Goal: Find contact information: Find contact information

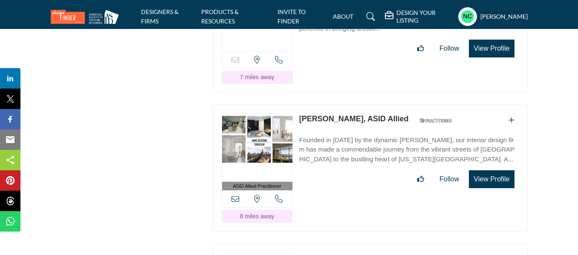
scroll to position [2276, 0]
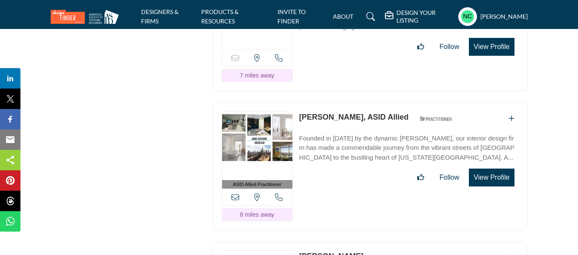
drag, startPoint x: 298, startPoint y: 112, endPoint x: 352, endPoint y: 115, distance: 53.8
click at [352, 115] on div "ASID Allied Practitioner ASID Allied Practitioners have successfully completed …" at bounding box center [370, 167] width 315 height 128
copy link "Anne Duterme"
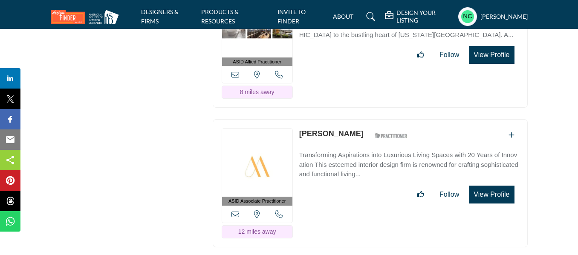
scroll to position [2419, 0]
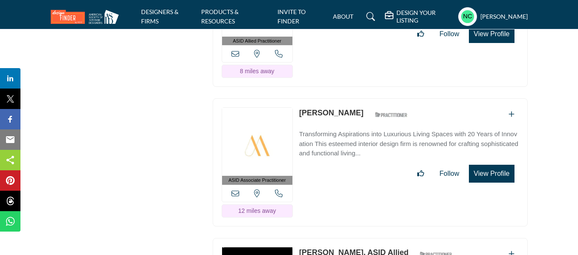
drag, startPoint x: 364, startPoint y: 108, endPoint x: 301, endPoint y: 110, distance: 62.7
click at [301, 110] on div "Marilyn Lavergne ASID Qualified Practitioner who validates work and experience …" at bounding box center [355, 114] width 113 height 15
copy link "Marilyn Lavergne"
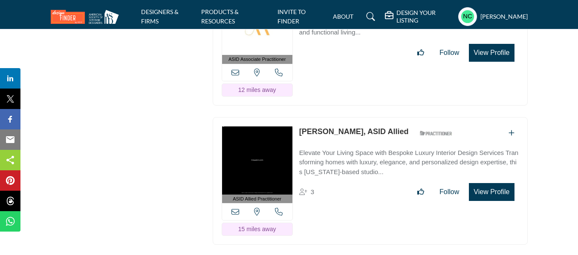
scroll to position [2567, 0]
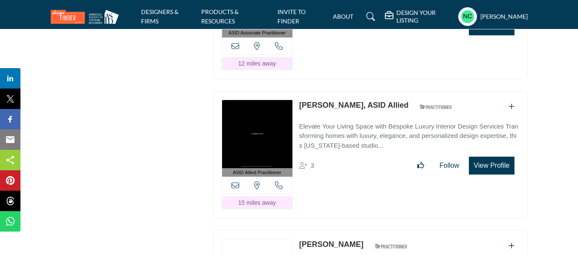
drag, startPoint x: 384, startPoint y: 97, endPoint x: 297, endPoint y: 98, distance: 86.5
click at [297, 98] on div "ASID Allied Practitioner ASID Allied Practitioners have successfully completed …" at bounding box center [370, 155] width 315 height 128
copy link "Hila Sabin, ASID Allied"
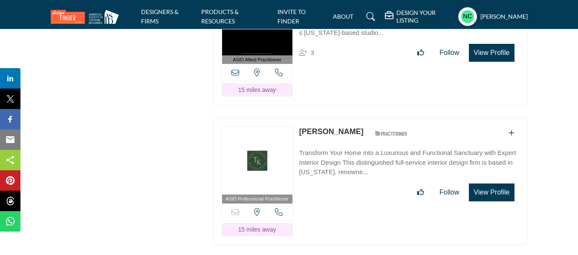
scroll to position [2689, 0]
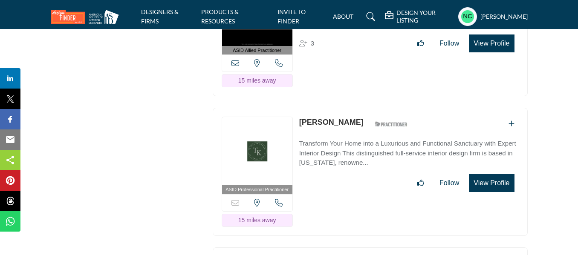
drag, startPoint x: 355, startPoint y: 114, endPoint x: 300, endPoint y: 115, distance: 54.5
click at [300, 117] on div "Tammy Kaplan ASID Qualified Practitioner who validates work and experience to h…" at bounding box center [355, 124] width 113 height 15
copy link "Tammy Kaplan"
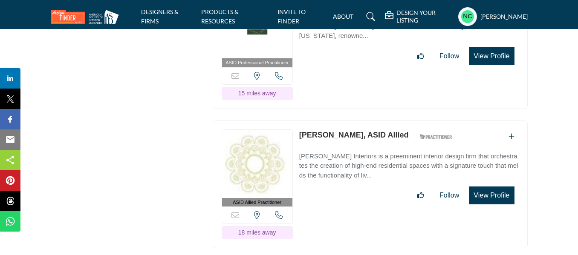
scroll to position [2820, 0]
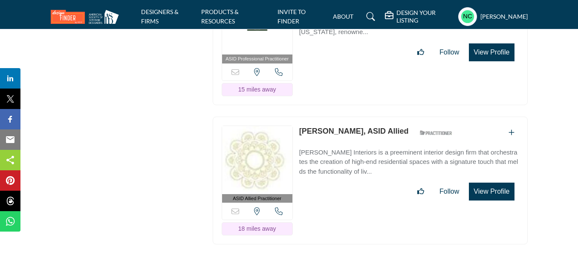
drag, startPoint x: 298, startPoint y: 124, endPoint x: 349, endPoint y: 125, distance: 50.7
click at [349, 125] on div "ASID Allied Practitioner ASID Allied Practitioners have successfully completed …" at bounding box center [370, 181] width 315 height 128
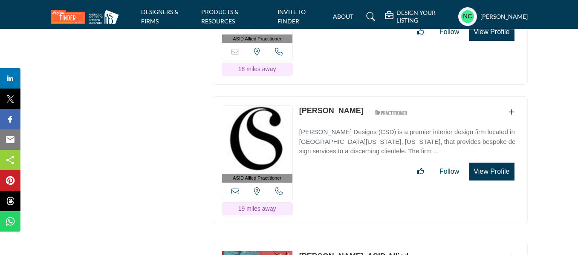
scroll to position [2984, 0]
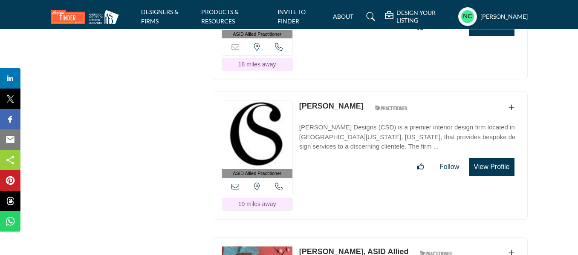
drag, startPoint x: 297, startPoint y: 97, endPoint x: 371, endPoint y: 96, distance: 73.3
click at [371, 96] on div "ASID Allied Practitioner ASID Allied Practitioners have successfully completed …" at bounding box center [370, 156] width 315 height 128
copy link "Courtney Sempliner"
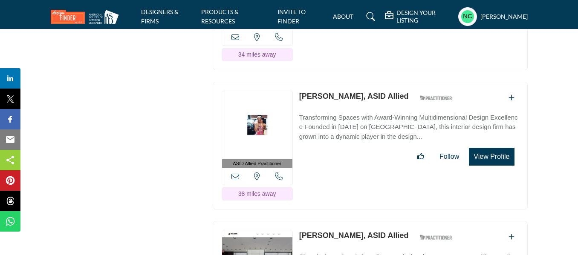
scroll to position [4946, 0]
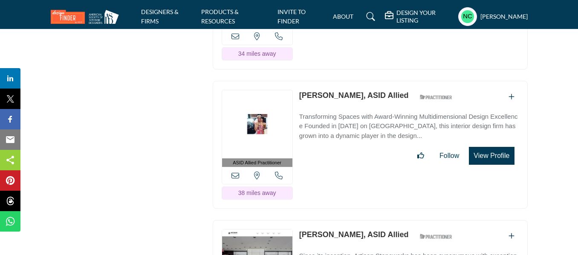
drag, startPoint x: 406, startPoint y: 81, endPoint x: 300, endPoint y: 73, distance: 106.4
click at [300, 81] on div "ASID Allied Practitioner ASID Allied Practitioners have successfully completed …" at bounding box center [370, 145] width 315 height 128
copy link "Chasity Centeno, ASID Allied"
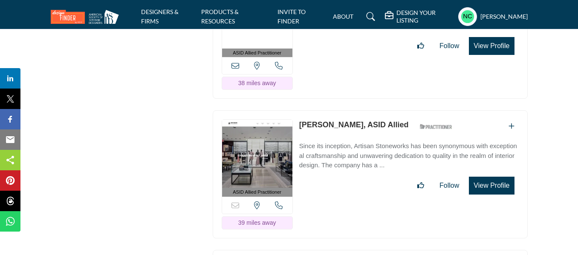
scroll to position [5058, 0]
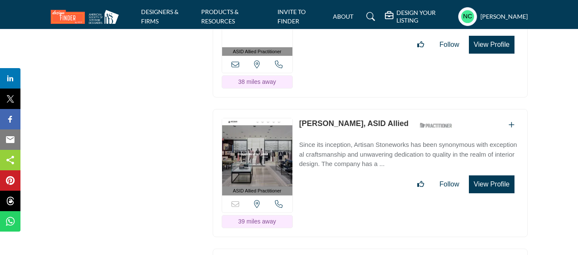
drag, startPoint x: 419, startPoint y: 107, endPoint x: 301, endPoint y: 113, distance: 118.6
click at [301, 118] on div "Jacqueline Schnepp, ASID Allied ASID Qualified Practitioner who validates work …" at bounding box center [378, 125] width 158 height 15
copy link "[PERSON_NAME], ASID Allied"
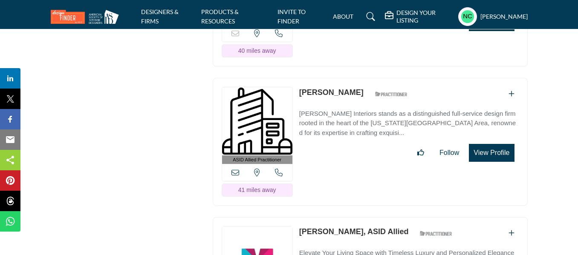
scroll to position [5371, 0]
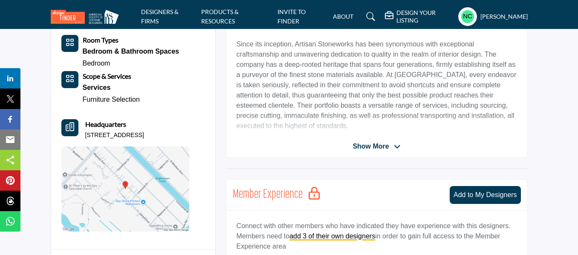
scroll to position [245, 0]
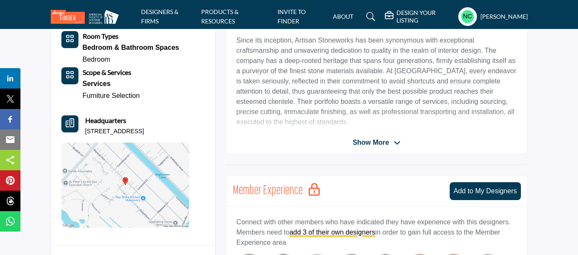
click at [378, 139] on span "Show More" at bounding box center [370, 143] width 36 height 10
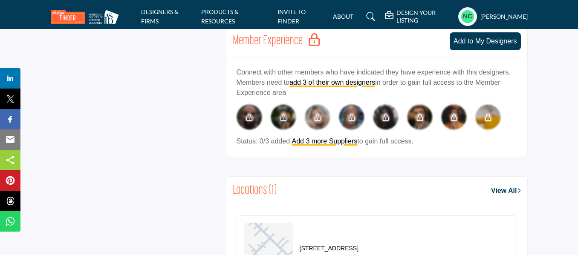
scroll to position [705, 0]
